Goal: Use online tool/utility: Use online tool/utility

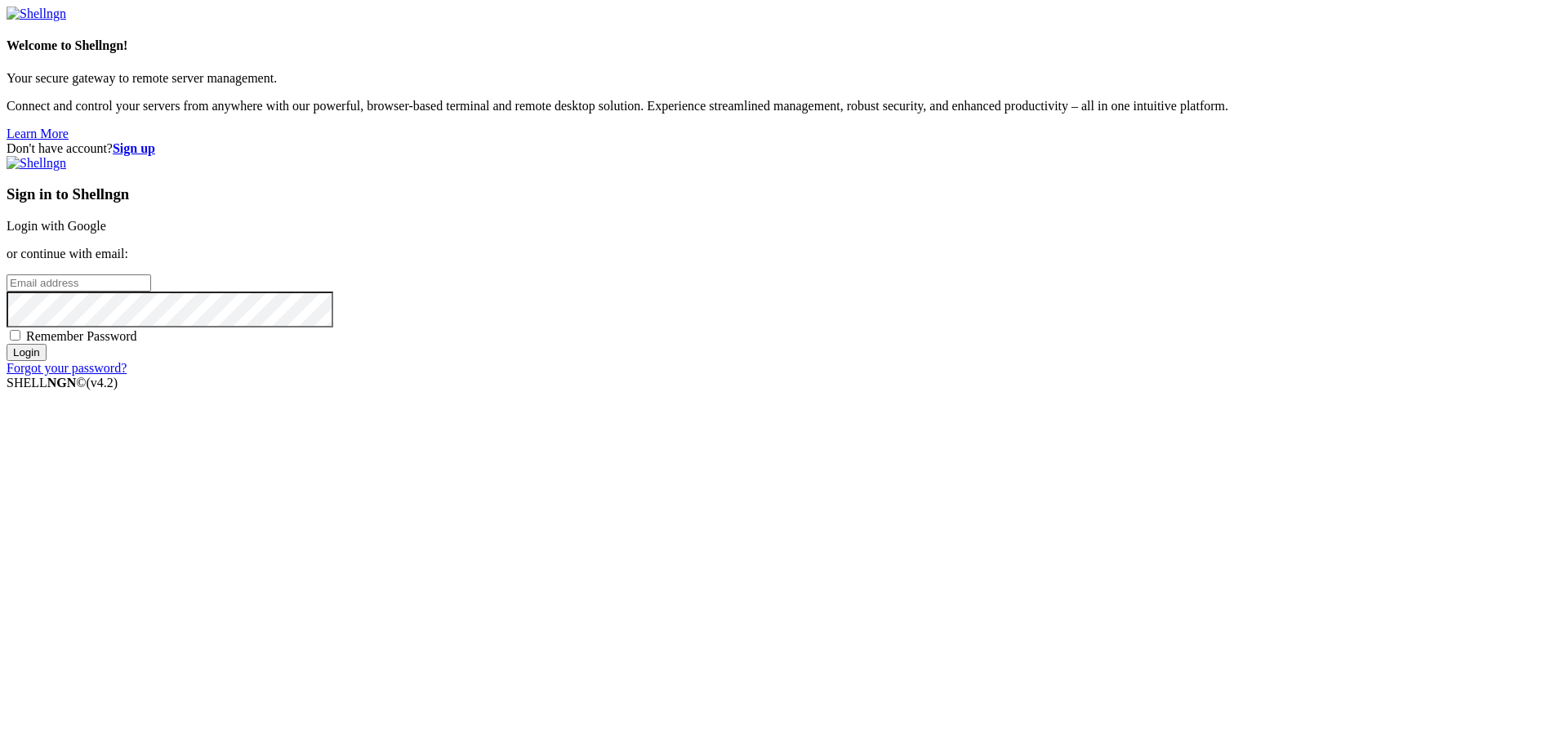
click at [106, 233] on link "Login with Google" at bounding box center [56, 226] width 100 height 14
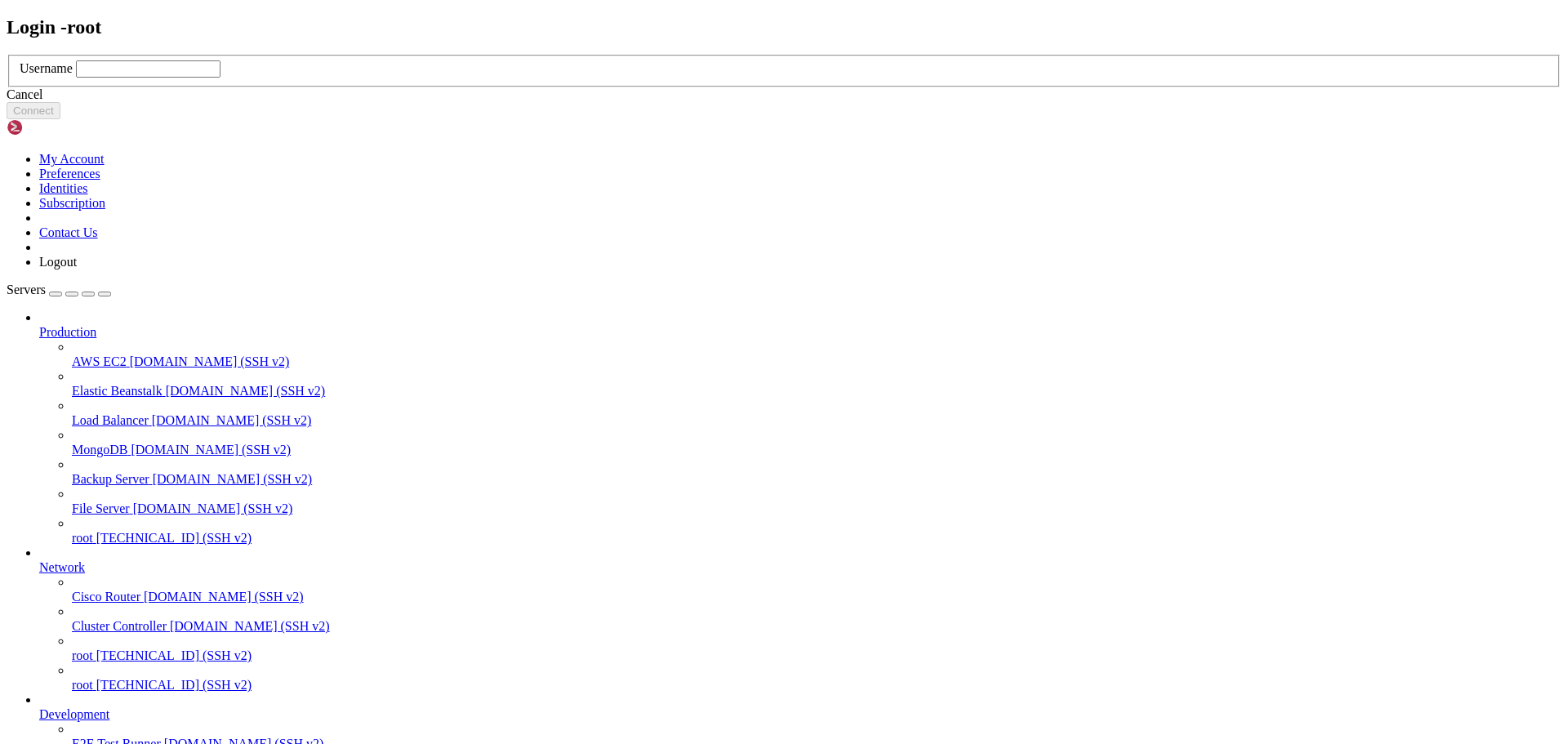
click at [220, 77] on input "text" at bounding box center [147, 68] width 145 height 17
type input "root"
click at [60, 119] on button "Connect" at bounding box center [33, 110] width 54 height 17
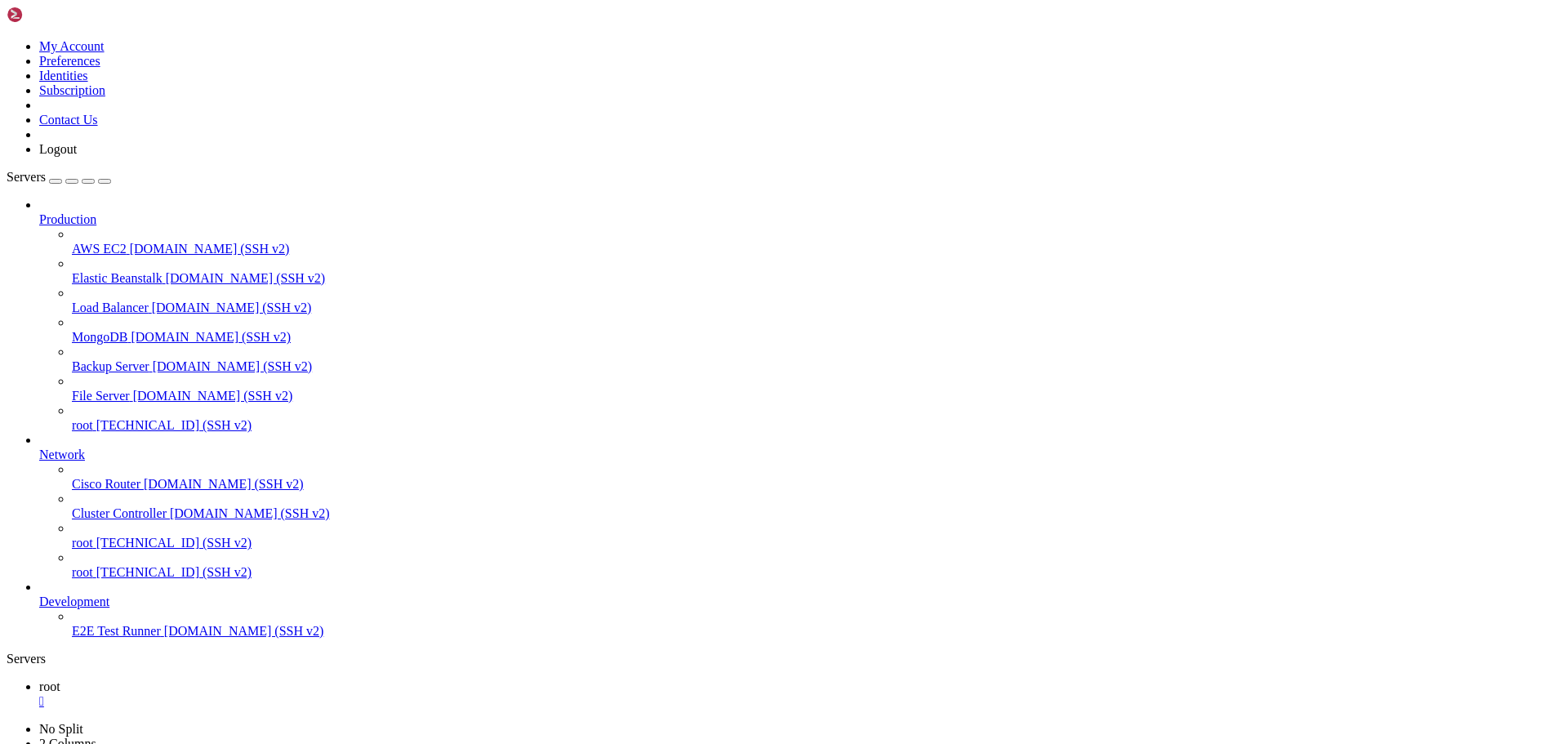
scroll to position [28, 0]
drag, startPoint x: 1065, startPoint y: 1585, endPoint x: 13, endPoint y: 1332, distance: 1082.0
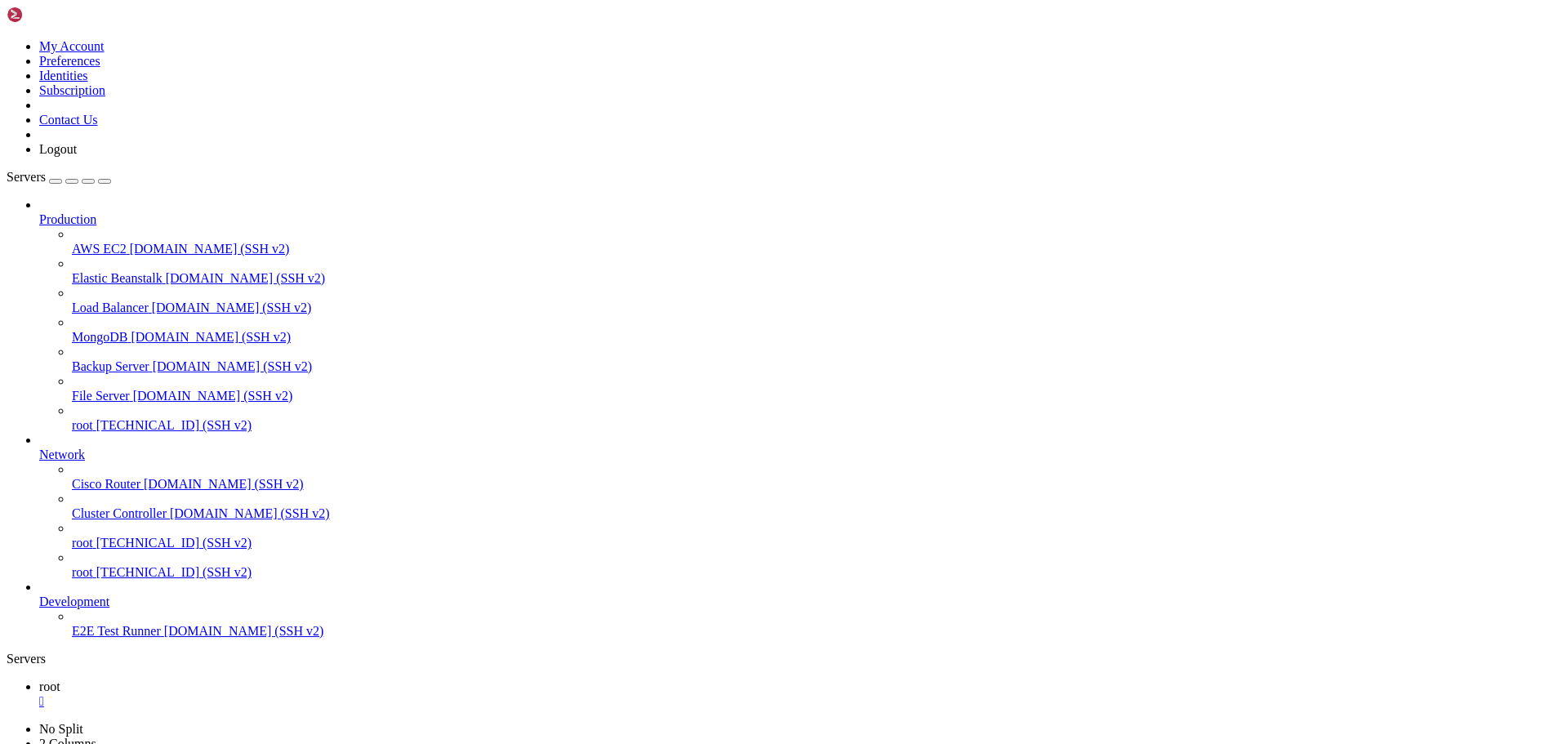
scroll to position [874, 0]
copy div "LOREMI DOLO/6.2" 657 0334 Sit 89 59:11:81 786026 ametco[0743086]: 8098-60-28 01…"
